Goal: Communication & Community: Answer question/provide support

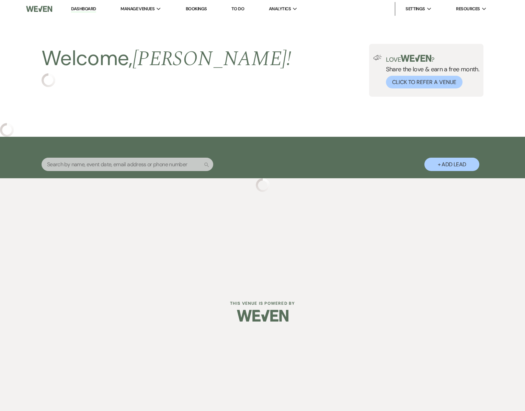
select select "4"
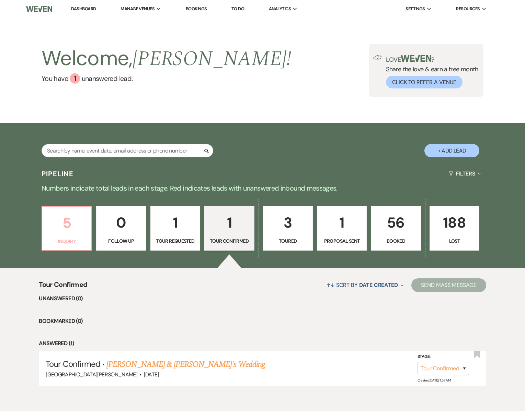
click at [59, 229] on p "5" at bounding box center [66, 223] width 41 height 23
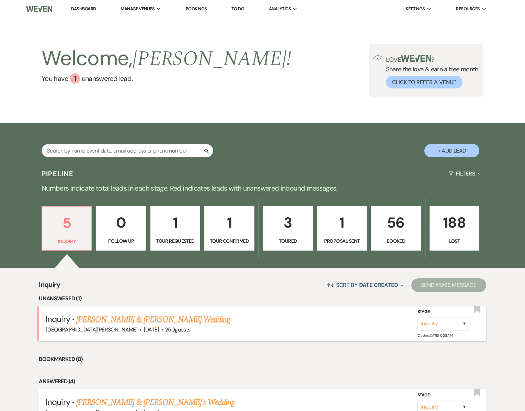
click at [124, 319] on link "[PERSON_NAME] & [PERSON_NAME] Wedding" at bounding box center [153, 320] width 154 height 12
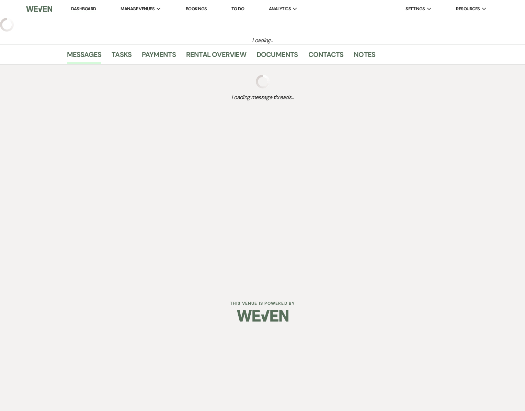
select select "5"
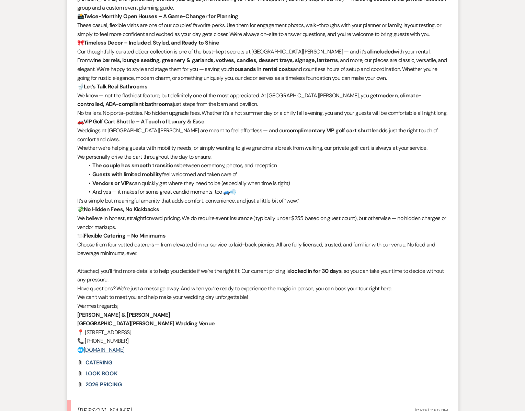
scroll to position [723, 0]
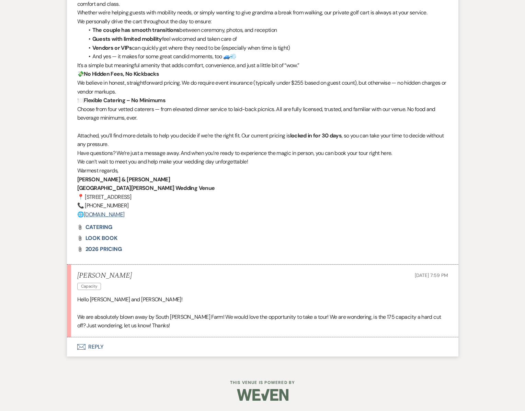
click at [83, 347] on icon "Envelope" at bounding box center [81, 346] width 8 height 5
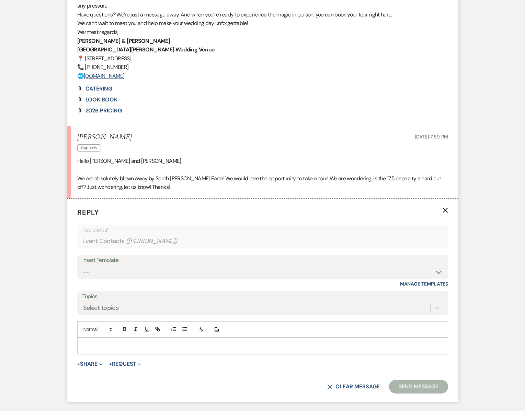
scroll to position [854, 0]
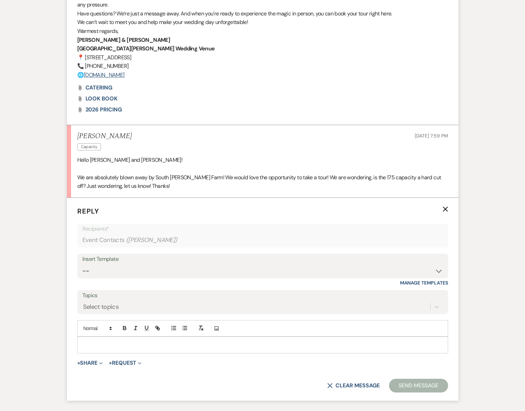
click at [96, 349] on p at bounding box center [263, 345] width 360 height 8
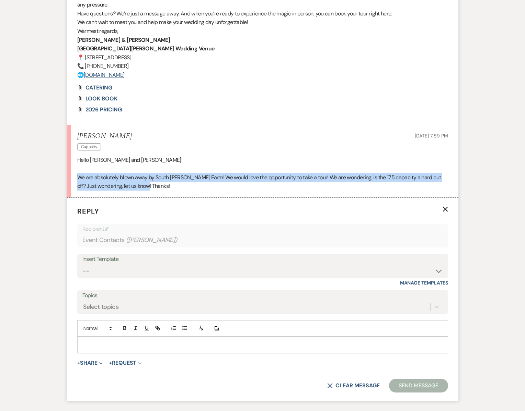
drag, startPoint x: 77, startPoint y: 186, endPoint x: 153, endPoint y: 196, distance: 76.8
click at [153, 191] on p "We are absolutely blown away by South [PERSON_NAME] Farm! We would love the opp…" at bounding box center [262, 181] width 371 height 17
copy p "We are absolutely blown away by South [PERSON_NAME] Farm! We would love the opp…"
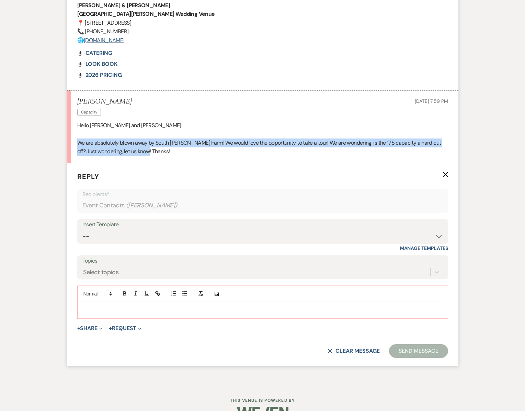
scroll to position [915, 0]
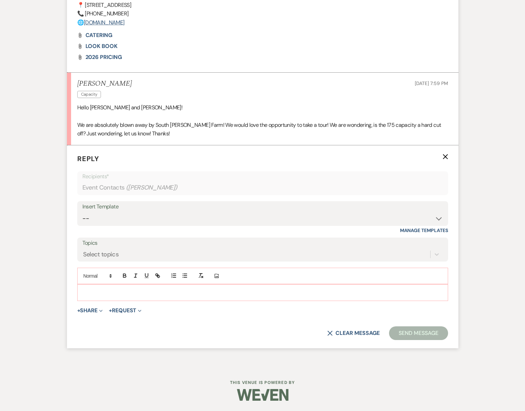
click at [101, 292] on p at bounding box center [263, 293] width 360 height 8
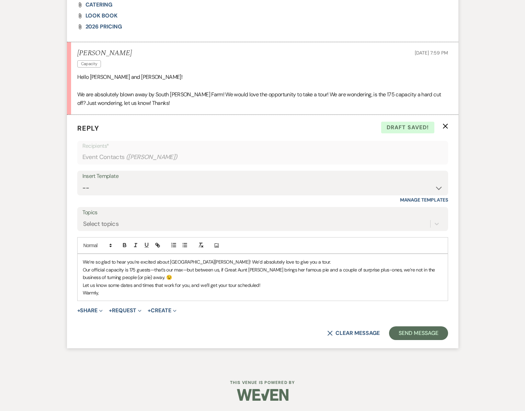
scroll to position [946, 0]
drag, startPoint x: 315, startPoint y: 270, endPoint x: 338, endPoint y: 269, distance: 23.1
click at [338, 269] on p "Our official capacity is 175 guests—that’s our max—but between us, if Great Aun…" at bounding box center [263, 273] width 360 height 15
click at [361, 270] on p "Our official capacity is 175 guests—that’s our max—but between us, if Great Aun…" at bounding box center [263, 273] width 360 height 15
click at [121, 280] on p "Our official capacity is 175 guests—that’s our max—but between us, if Great Aun…" at bounding box center [263, 273] width 360 height 15
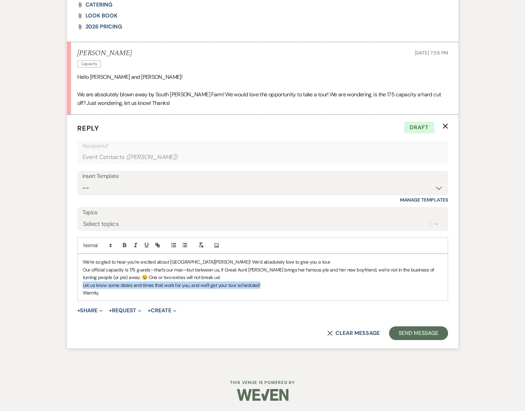
drag, startPoint x: 261, startPoint y: 286, endPoint x: 82, endPoint y: 288, distance: 178.8
click at [82, 288] on div "We’re so glad to hear you’re excited about [GEOGRAPHIC_DATA][PERSON_NAME]! We’d…" at bounding box center [263, 277] width 370 height 47
click at [106, 295] on p "Warmly," at bounding box center [263, 293] width 360 height 8
click at [83, 262] on p "We’re so glad to hear you’re excited about [GEOGRAPHIC_DATA][PERSON_NAME]! We’d…" at bounding box center [263, 262] width 360 height 8
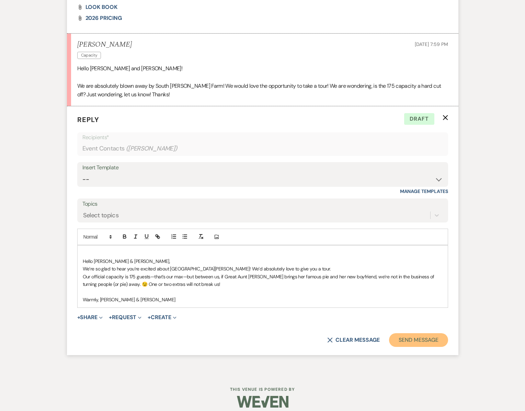
click at [427, 347] on button "Send Message" at bounding box center [418, 340] width 59 height 14
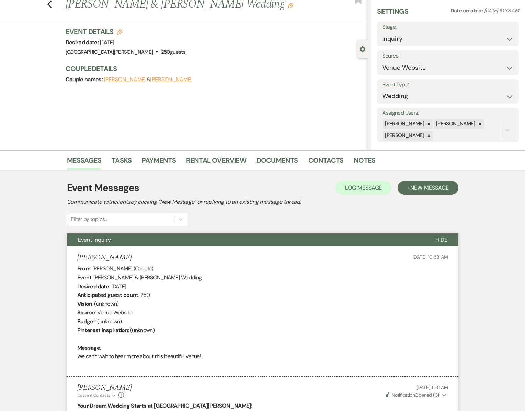
scroll to position [0, 0]
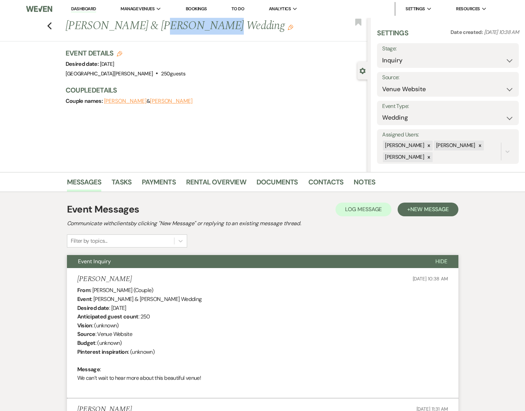
drag, startPoint x: 151, startPoint y: 27, endPoint x: 201, endPoint y: 23, distance: 50.3
click at [201, 23] on h1 "[PERSON_NAME] & [PERSON_NAME] Wedding Edit" at bounding box center [185, 26] width 239 height 16
copy h1 "[PERSON_NAME]"
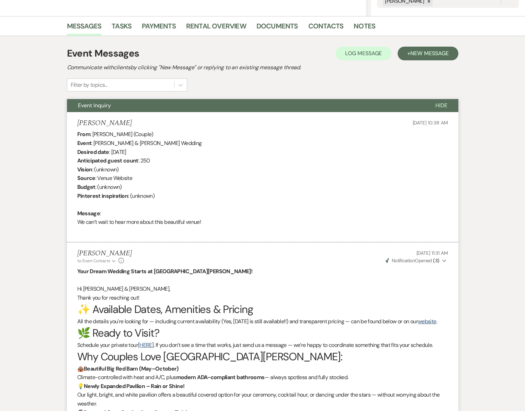
scroll to position [156, 0]
